Goal: Information Seeking & Learning: Learn about a topic

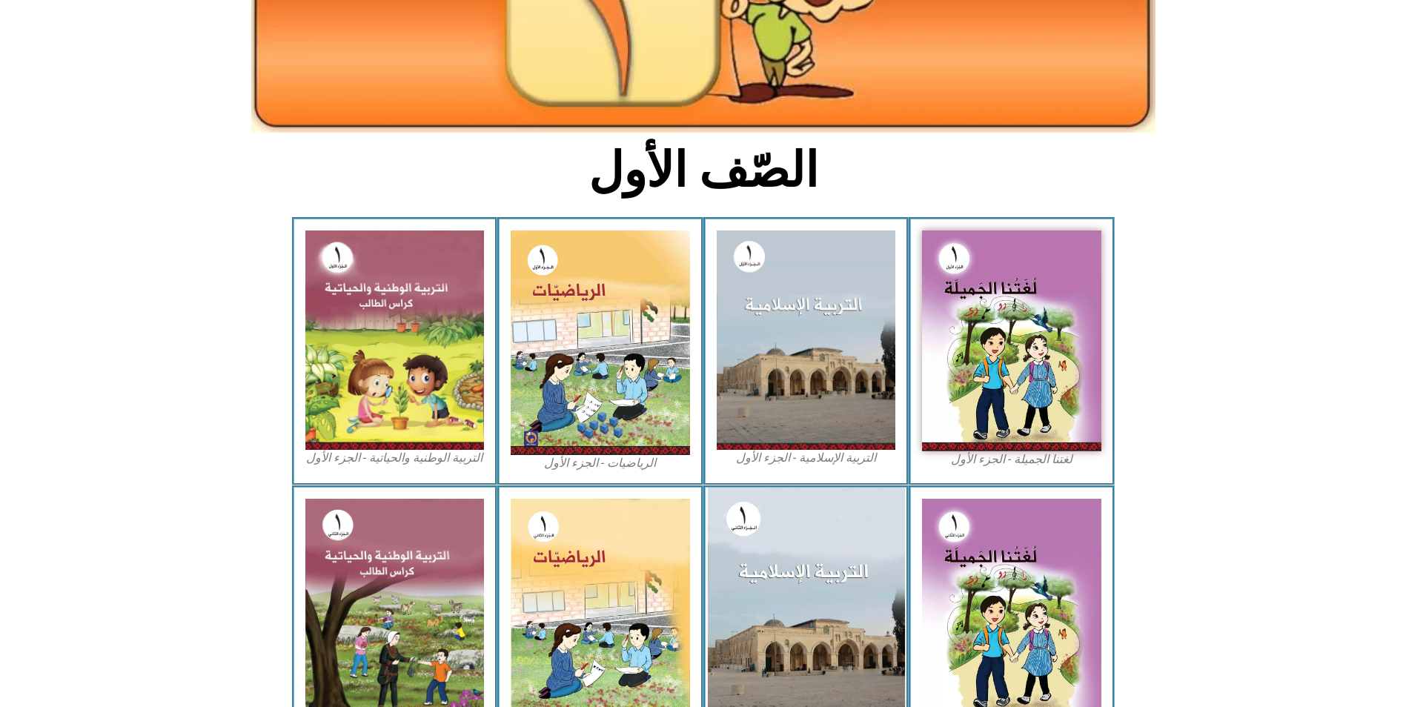
scroll to position [255, 0]
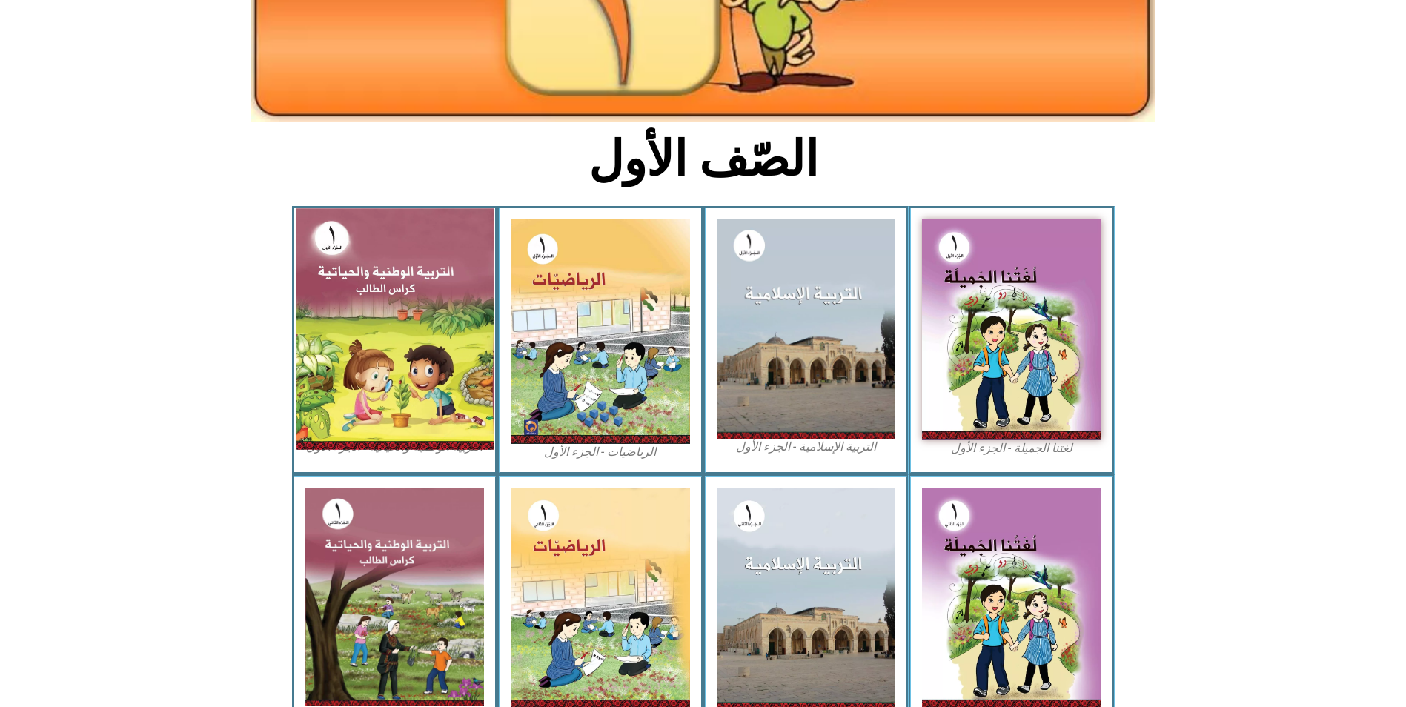
click at [413, 325] on img at bounding box center [394, 328] width 197 height 241
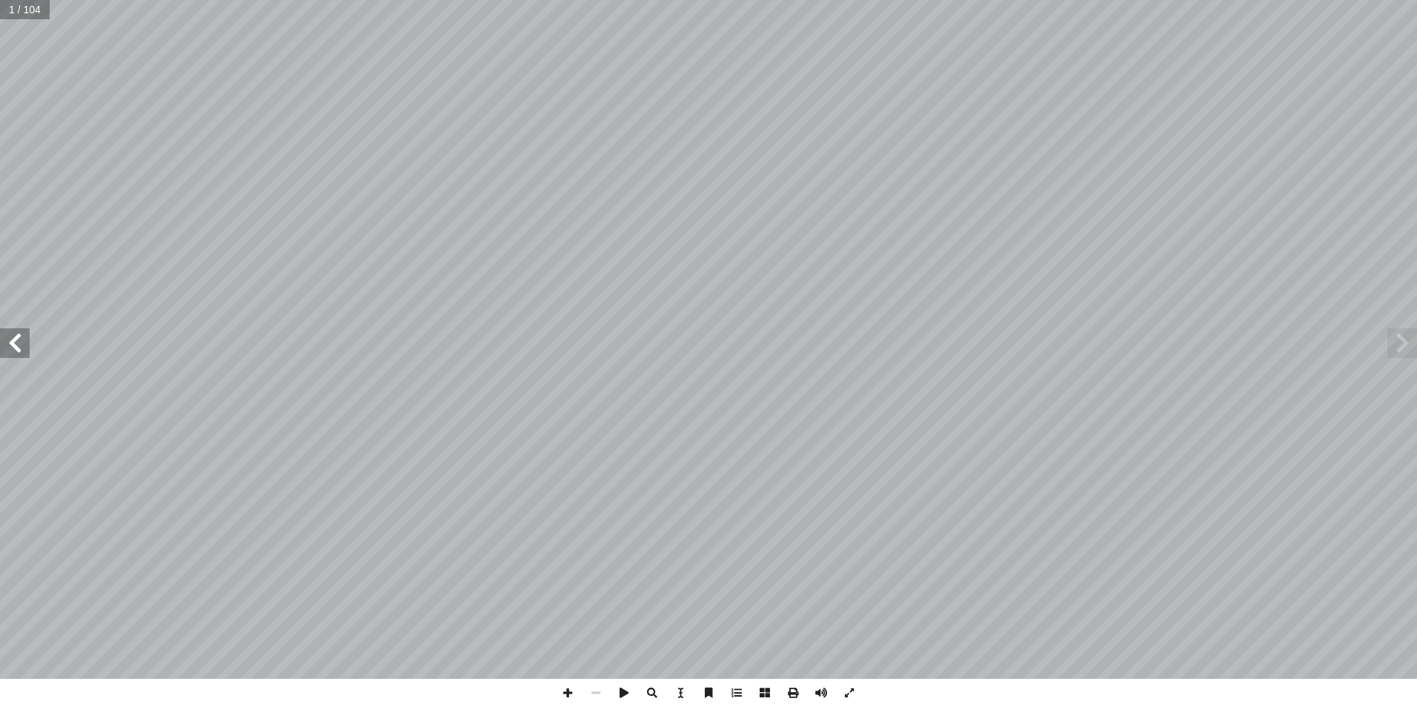
click at [15, 340] on span at bounding box center [15, 343] width 30 height 30
click at [14, 341] on span at bounding box center [15, 343] width 30 height 30
click at [14, 342] on span at bounding box center [15, 343] width 30 height 30
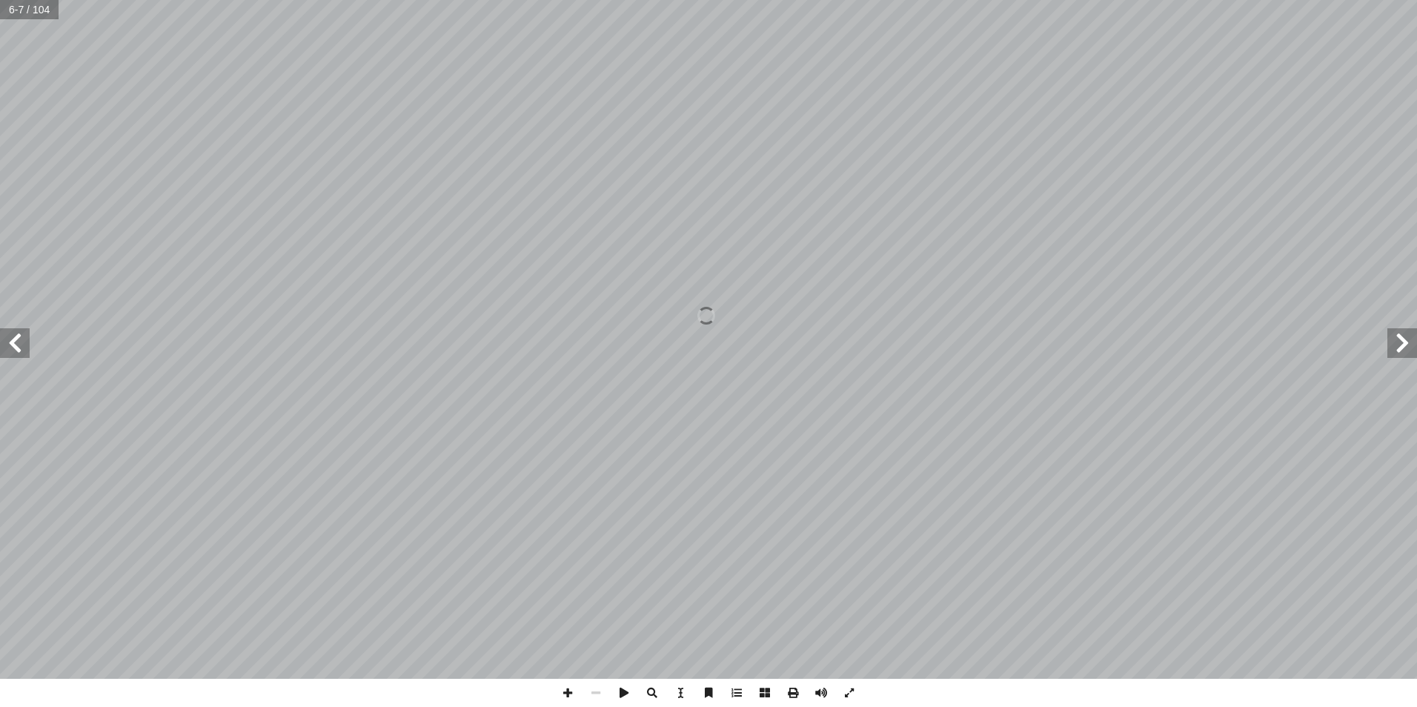
click at [14, 342] on span at bounding box center [15, 343] width 30 height 30
click at [1398, 338] on span at bounding box center [1402, 343] width 30 height 30
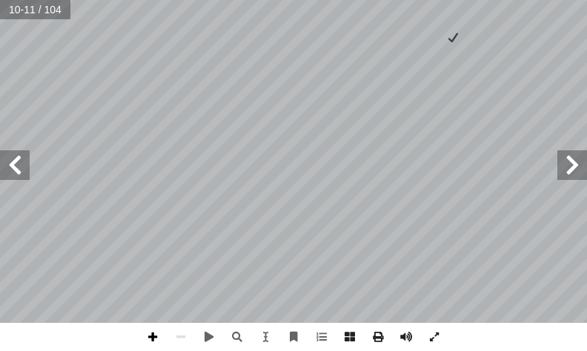
click at [151, 335] on span at bounding box center [153, 337] width 28 height 28
click at [21, 160] on span at bounding box center [15, 165] width 30 height 30
click at [266, 100] on html "الصفحة الرئيسية الصف الأول الصف الثاني الصف الثالث الصف الرابع الصف الخامس الصف…" at bounding box center [293, 50] width 587 height 100
click at [23, 165] on span at bounding box center [15, 165] width 30 height 30
